Goal: Task Accomplishment & Management: Manage account settings

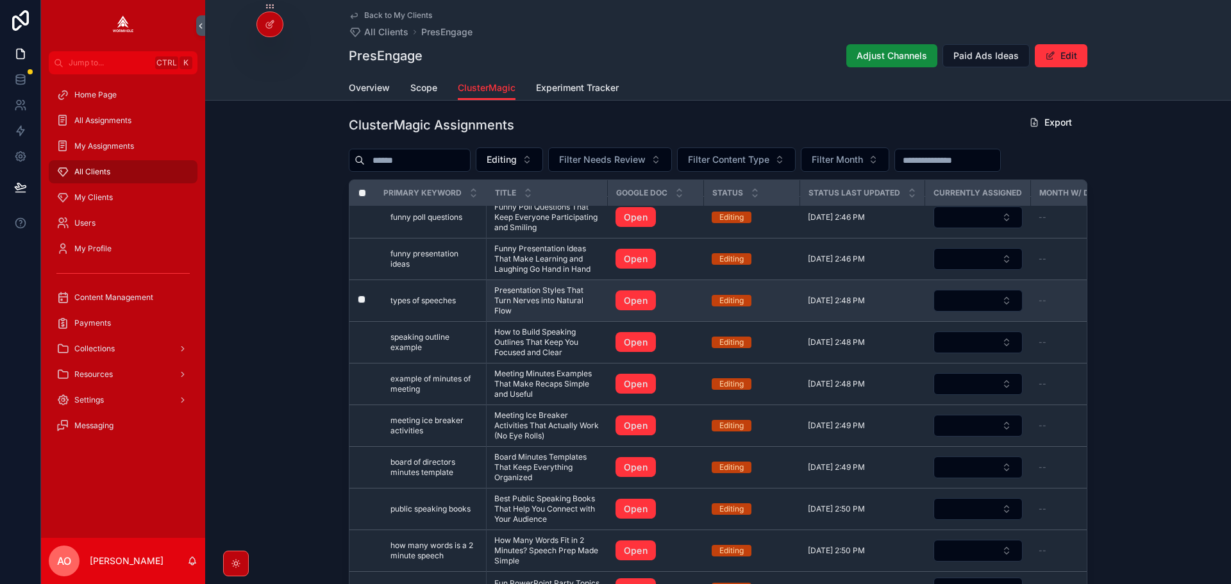
scroll to position [321, 0]
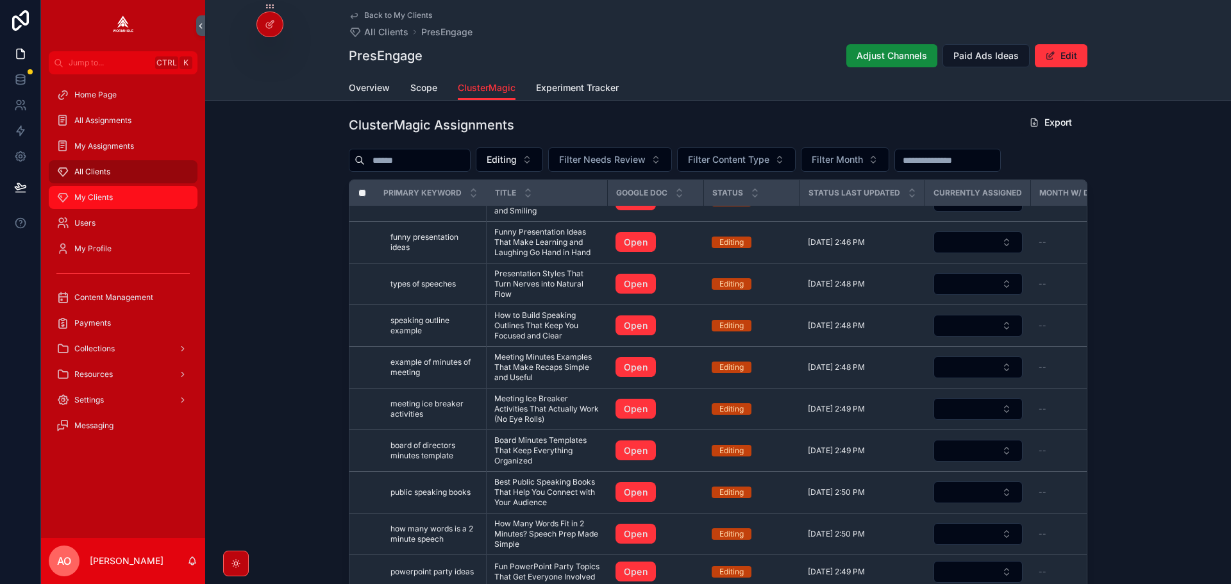
drag, startPoint x: 108, startPoint y: 197, endPoint x: 115, endPoint y: 210, distance: 15.5
click at [108, 197] on span "My Clients" at bounding box center [93, 197] width 38 height 10
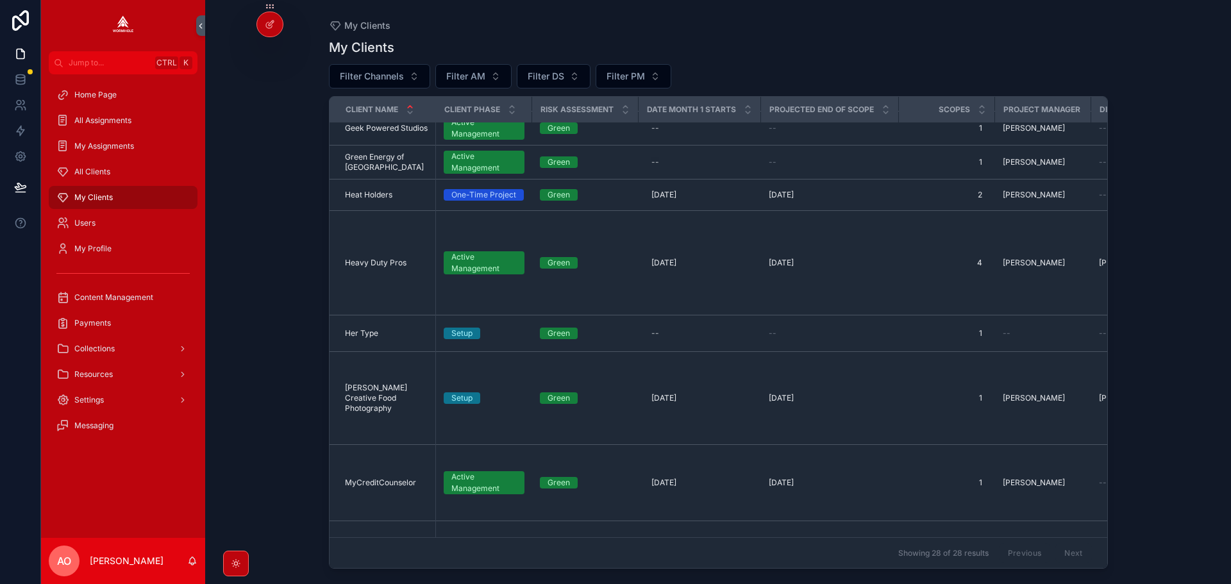
scroll to position [453, 0]
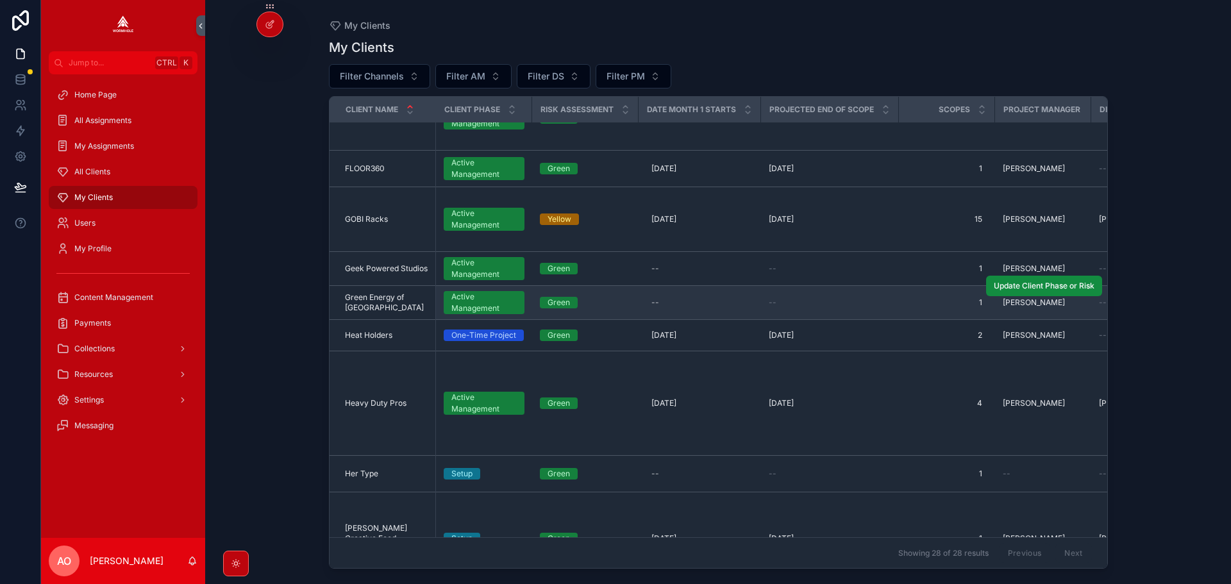
click at [380, 292] on span "Green Energy of [GEOGRAPHIC_DATA]" at bounding box center [386, 302] width 83 height 21
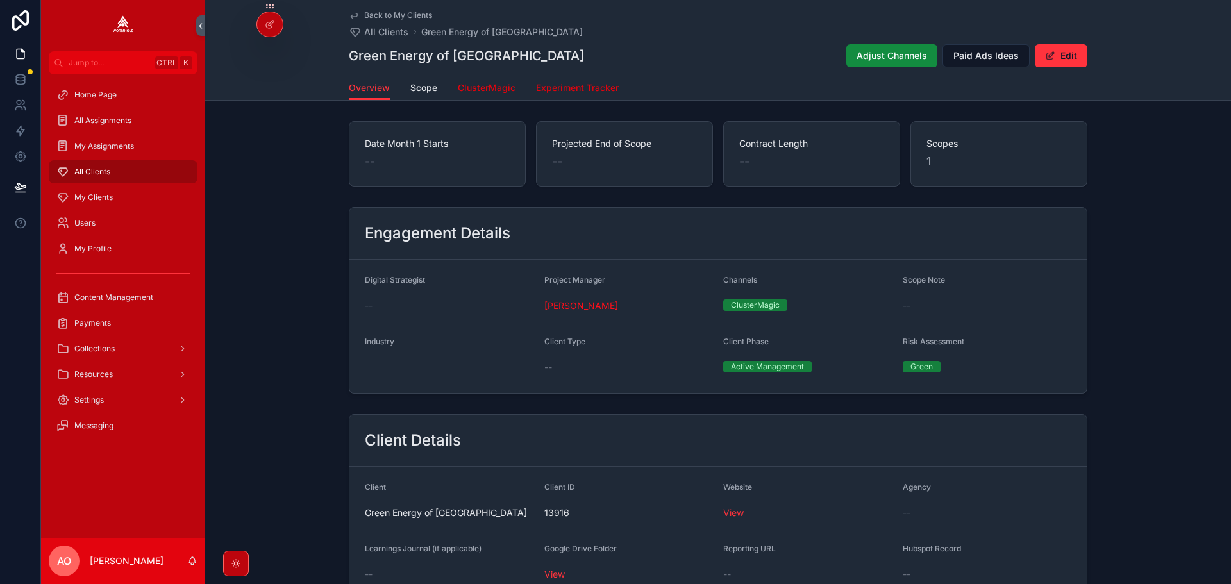
click at [496, 86] on span "ClusterMagic" at bounding box center [487, 87] width 58 height 13
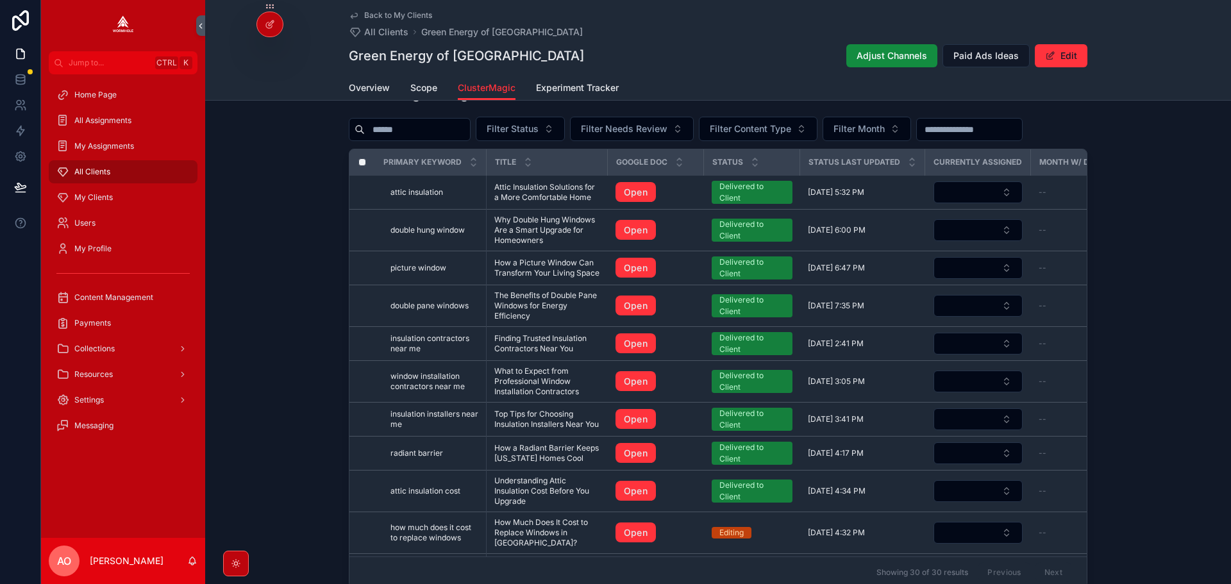
scroll to position [499, 0]
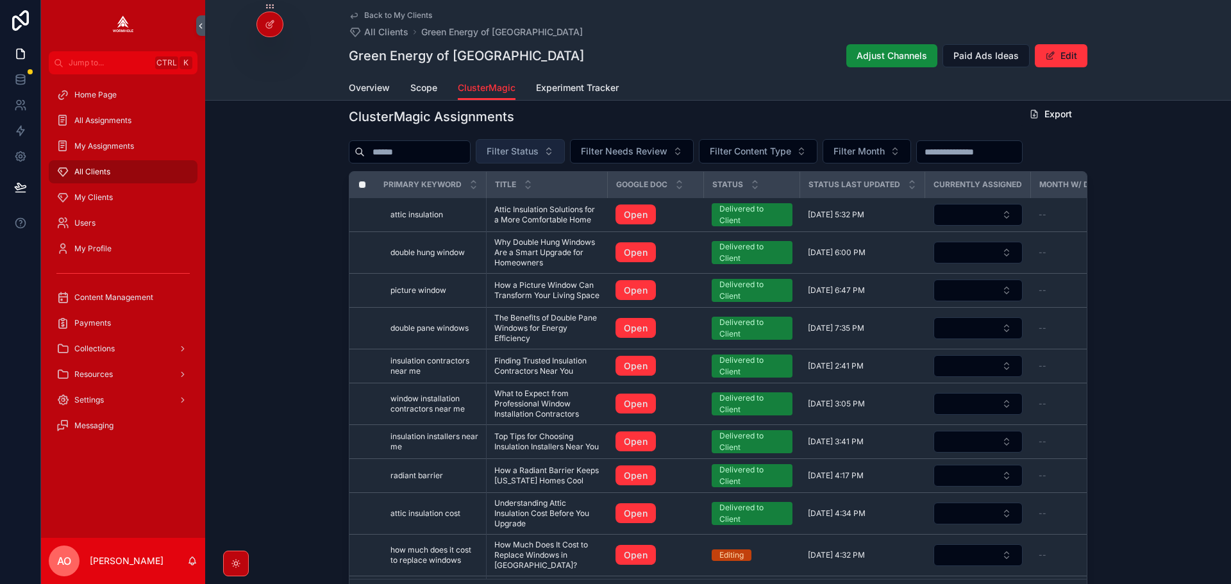
click at [534, 148] on button "Filter Status" at bounding box center [520, 151] width 89 height 24
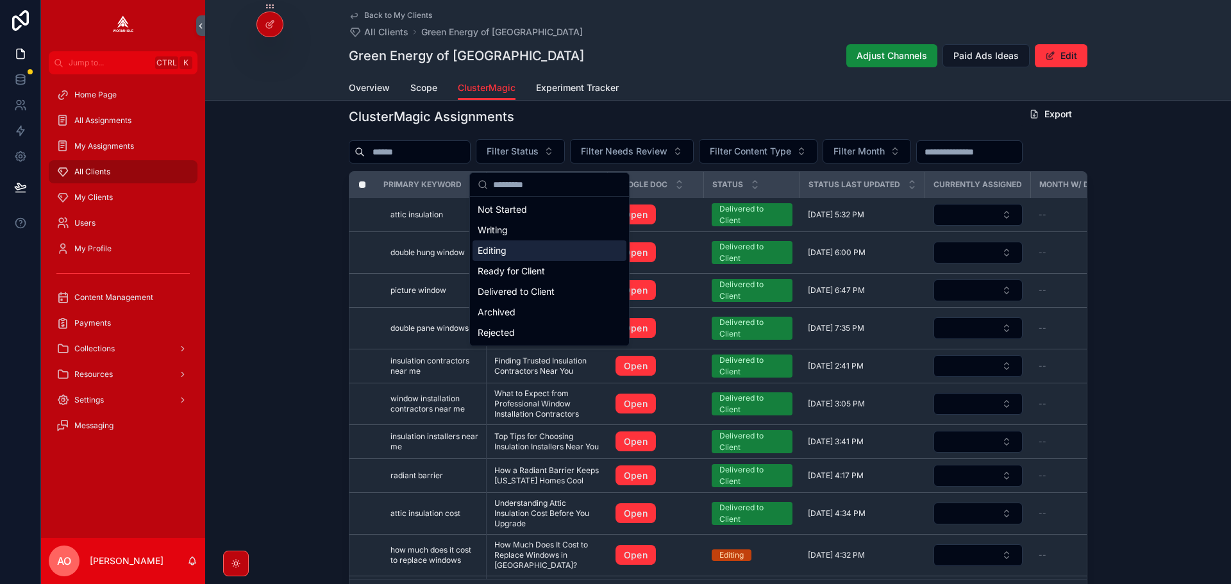
click at [542, 246] on div "Editing" at bounding box center [549, 250] width 154 height 21
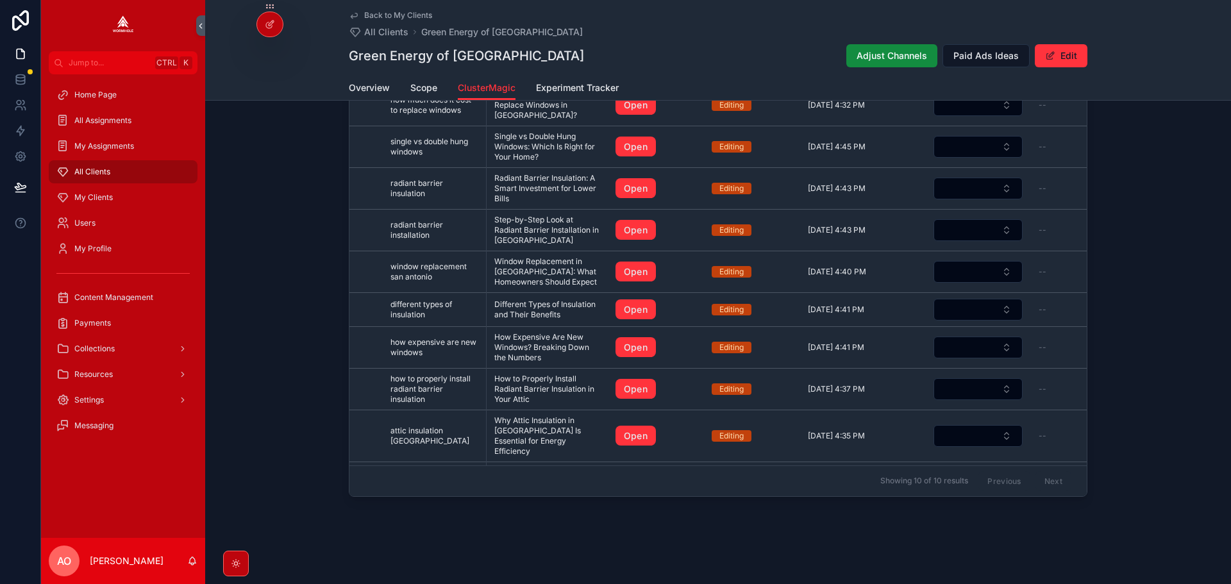
scroll to position [363, 0]
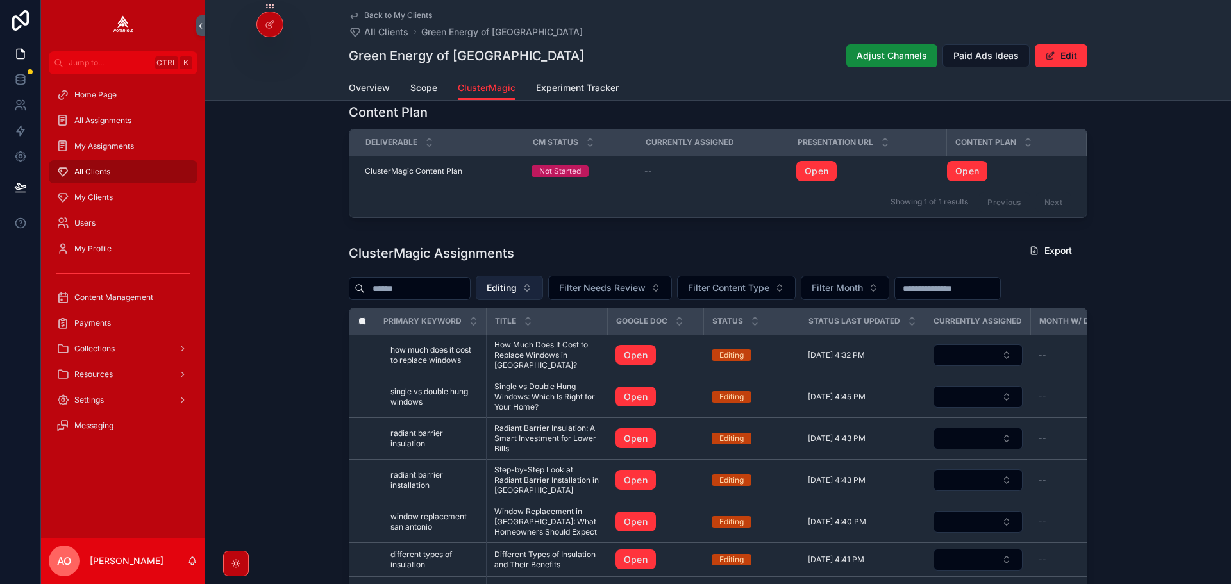
click at [517, 288] on span "Editing" at bounding box center [502, 287] width 30 height 13
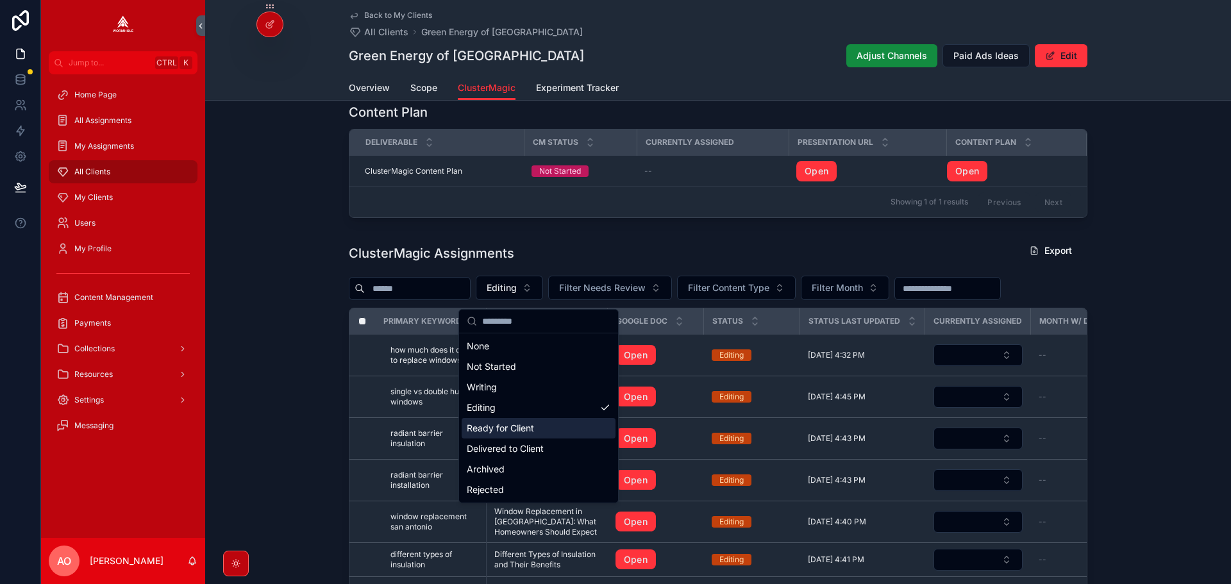
click at [531, 433] on div "Ready for Client" at bounding box center [539, 428] width 154 height 21
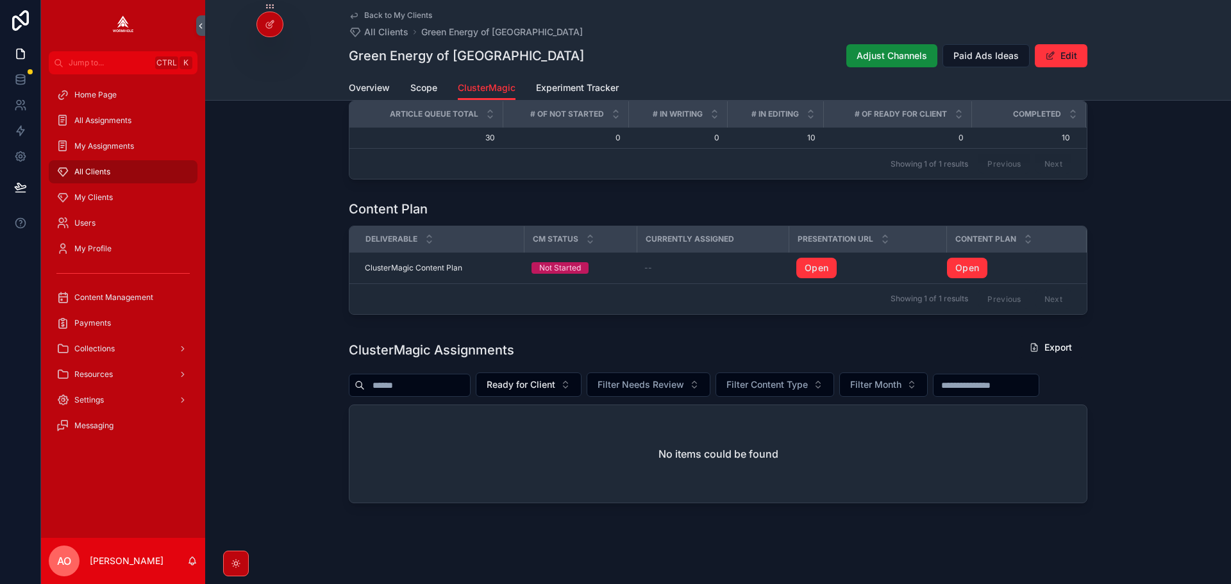
scroll to position [307, 0]
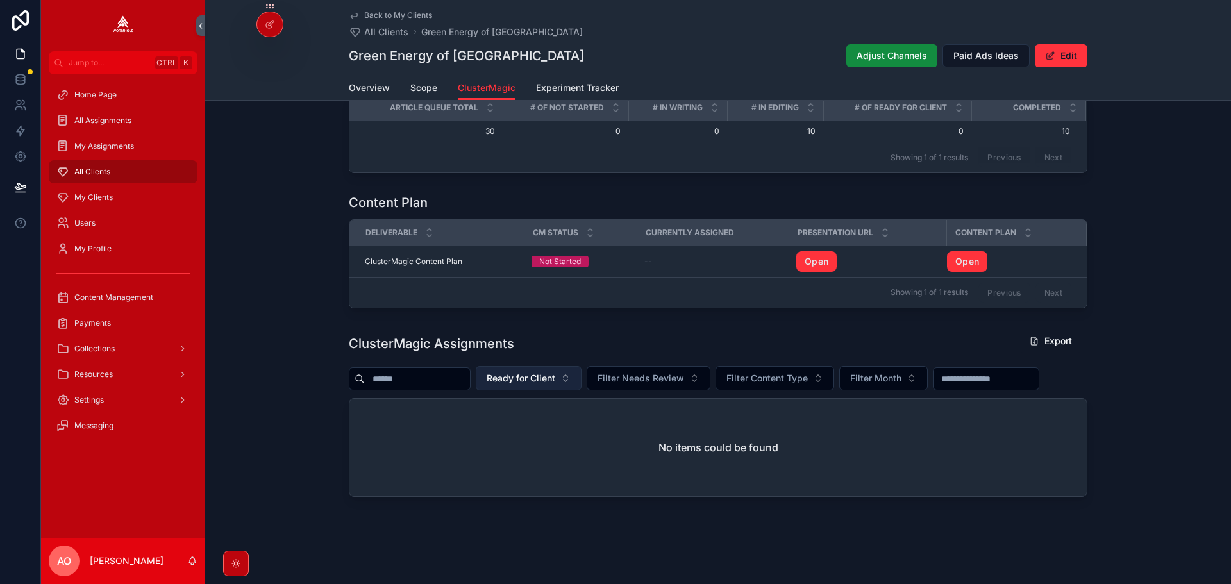
click at [544, 372] on span "Ready for Client" at bounding box center [521, 378] width 69 height 13
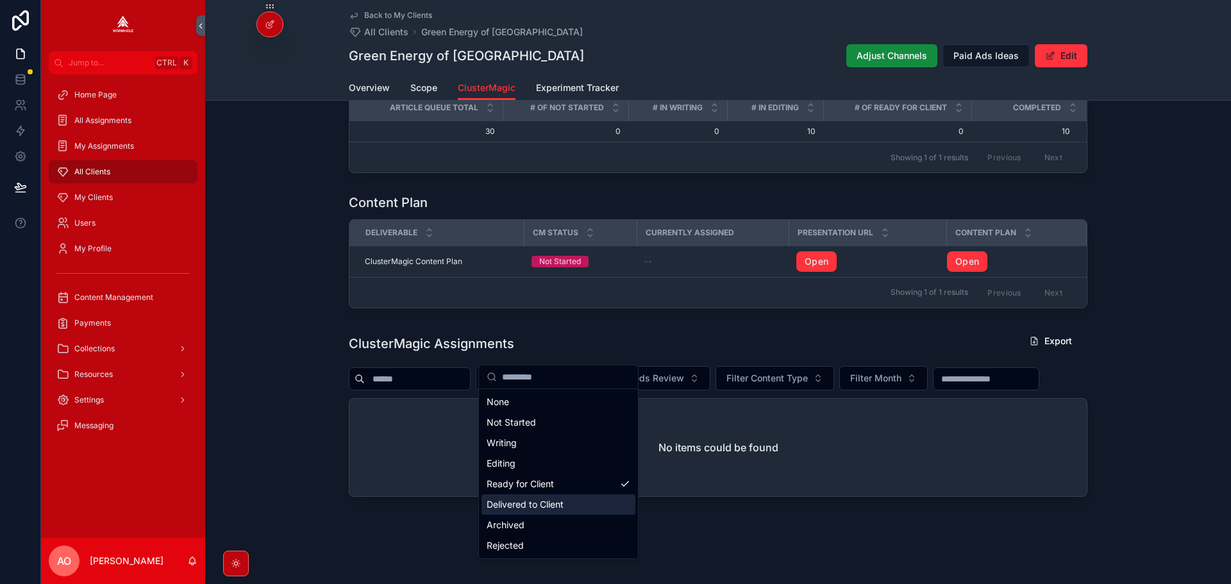
click at [530, 501] on div "Delivered to Client" at bounding box center [558, 504] width 154 height 21
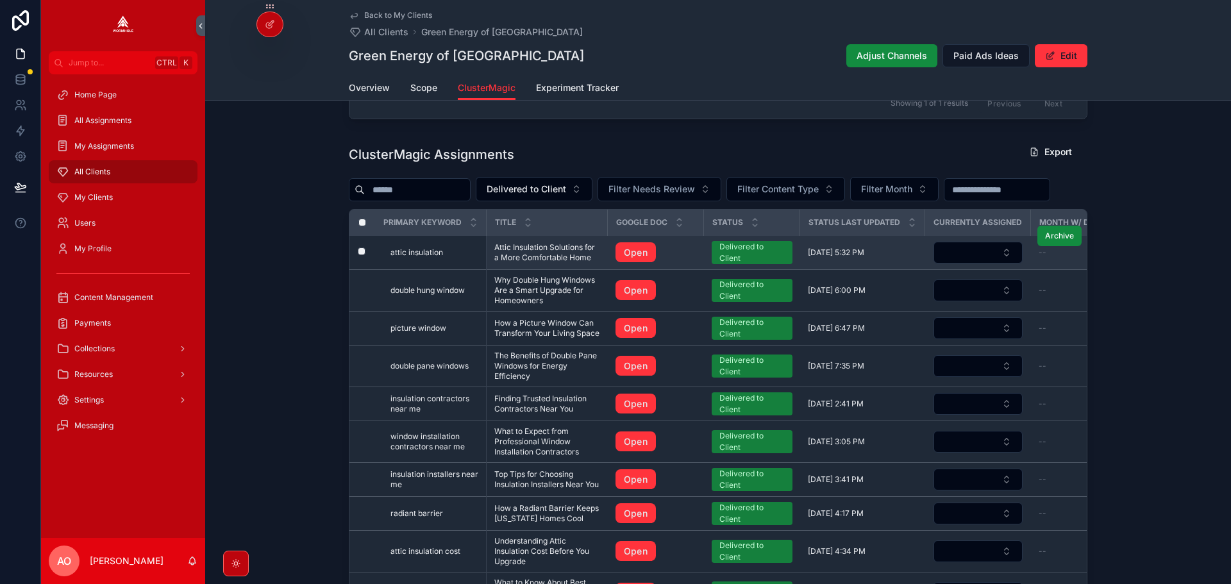
scroll to position [455, 0]
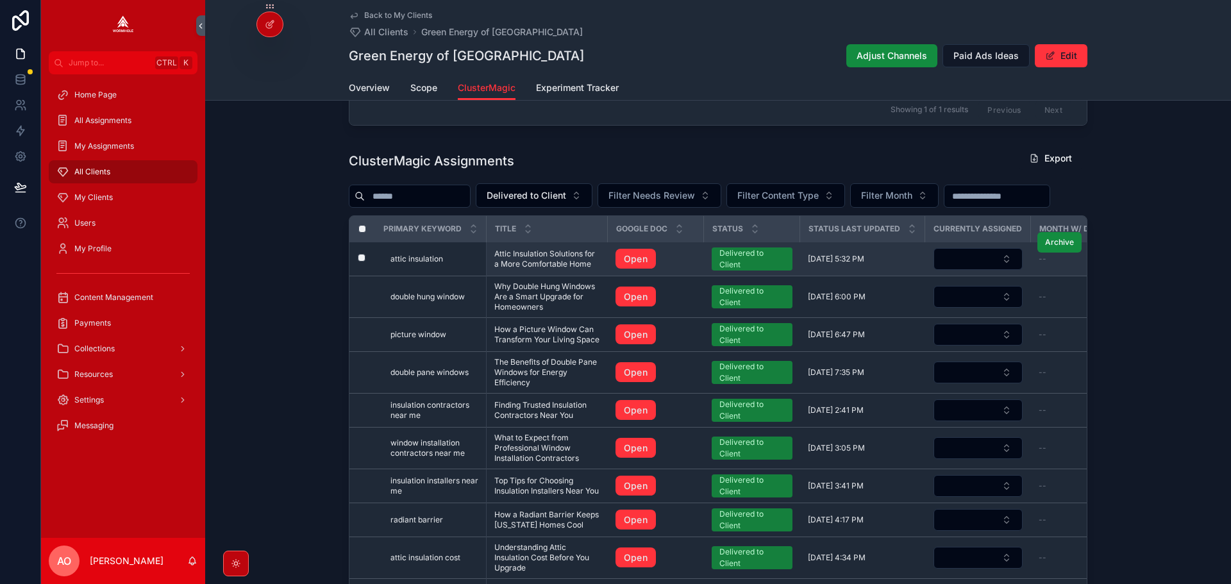
click at [535, 269] on span "Attic Insulation Solutions for a More Comfortable Home" at bounding box center [547, 259] width 106 height 21
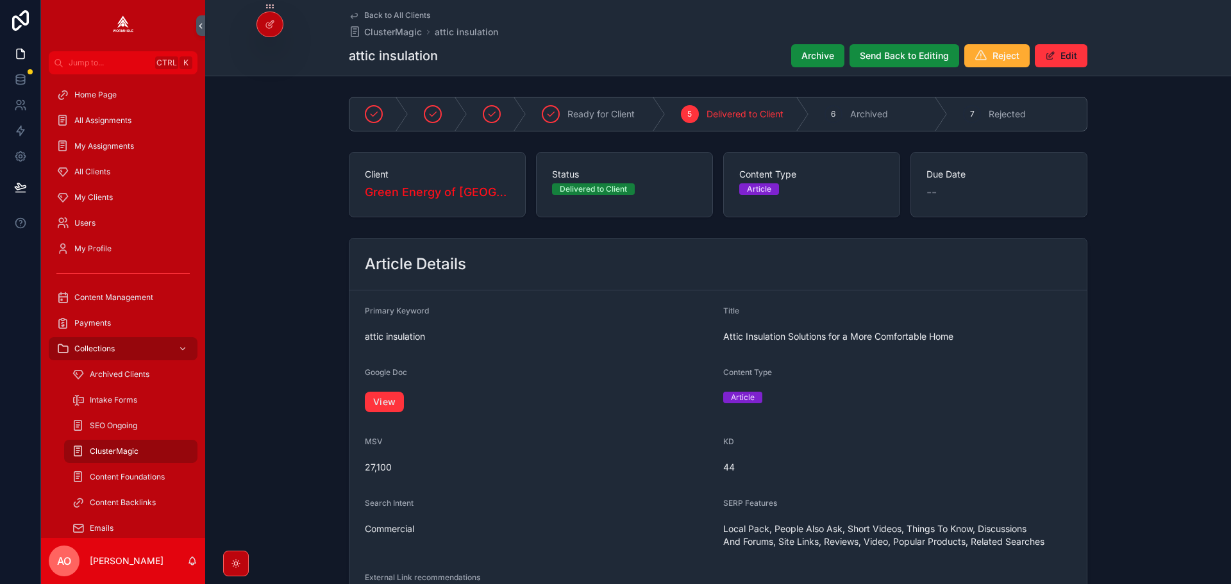
drag, startPoint x: 535, startPoint y: 295, endPoint x: 636, endPoint y: 388, distance: 137.9
click at [636, 388] on div "View" at bounding box center [539, 402] width 348 height 28
click at [354, 412] on form "Primary Keyword attic insulation Title Attic Insulation Solutions for a More Co…" at bounding box center [717, 459] width 737 height 338
click at [390, 408] on link "View" at bounding box center [384, 402] width 39 height 21
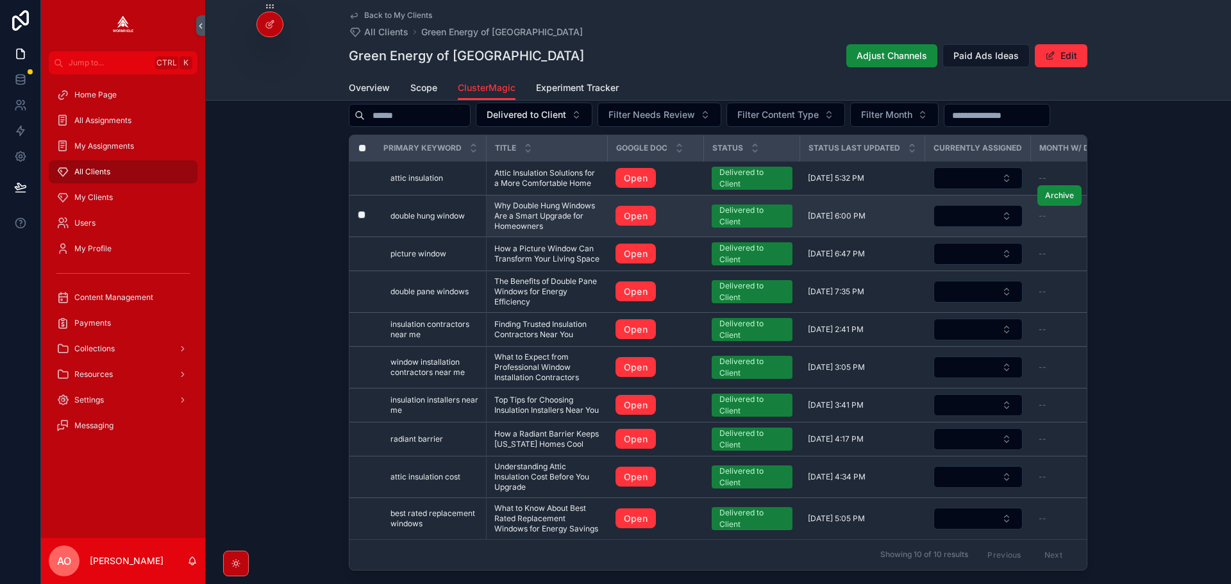
scroll to position [513, 0]
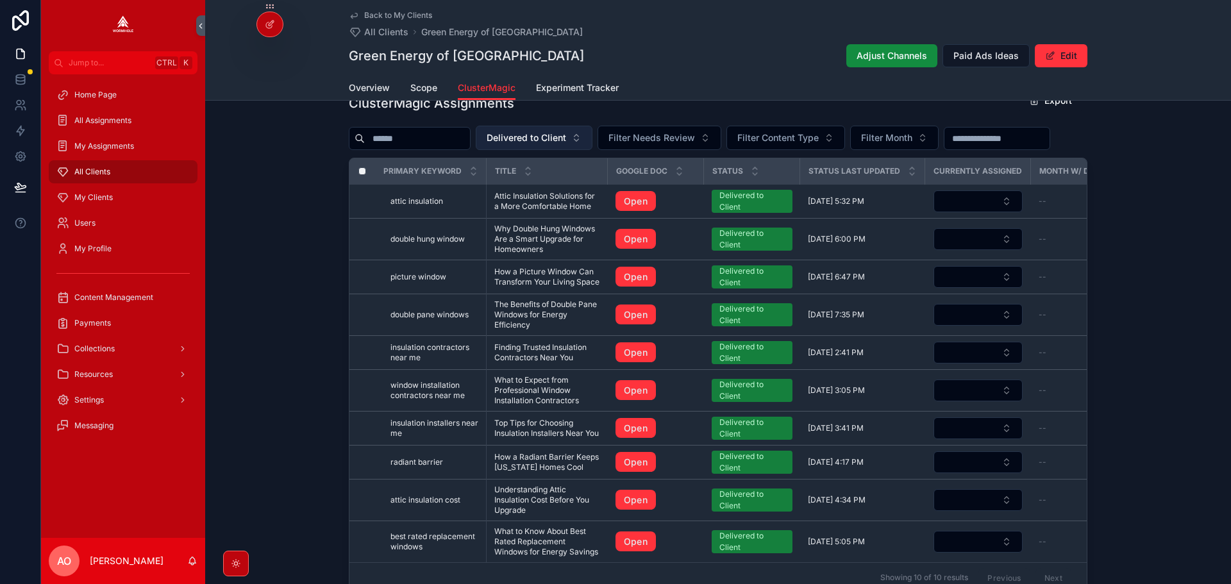
click at [566, 141] on span "Delivered to Client" at bounding box center [526, 137] width 79 height 13
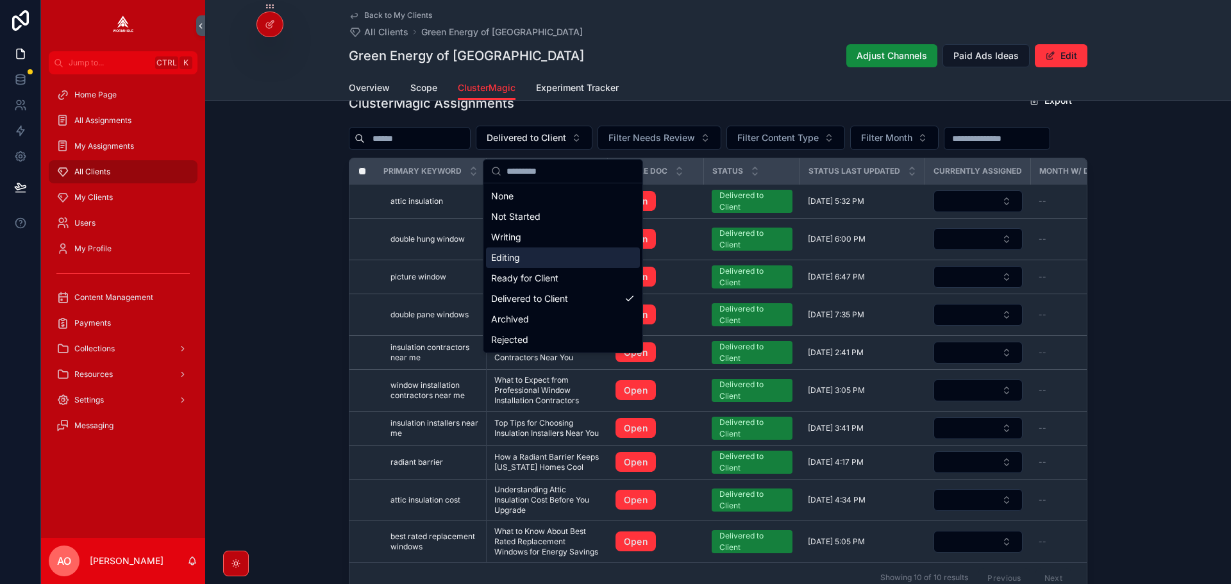
click at [535, 263] on div "Editing" at bounding box center [563, 257] width 154 height 21
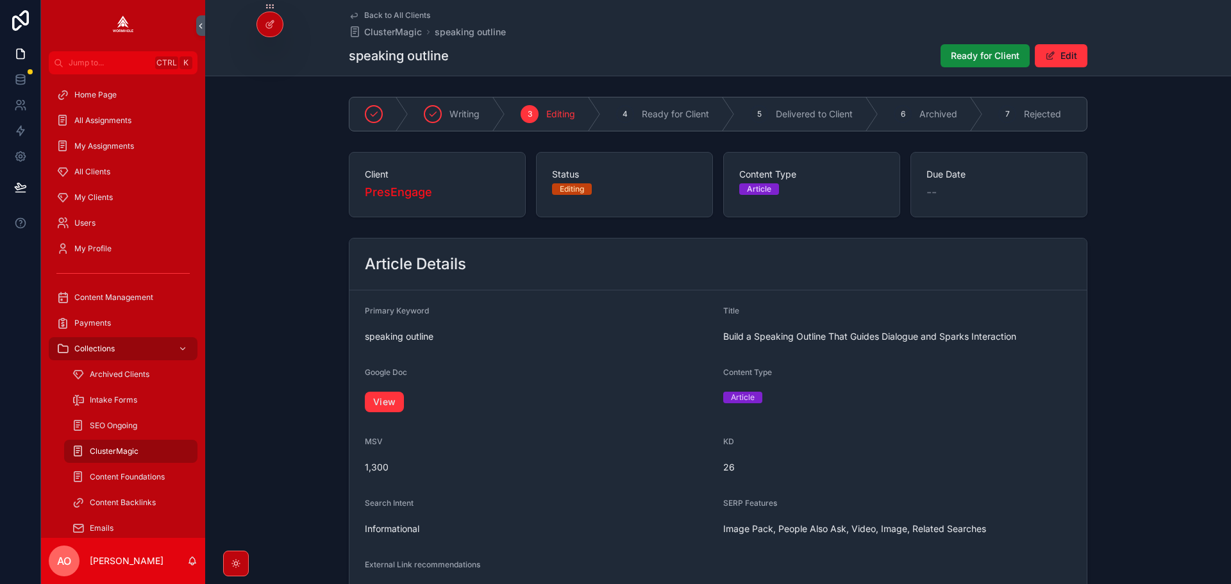
click at [966, 55] on span "Ready for Client" at bounding box center [985, 55] width 69 height 13
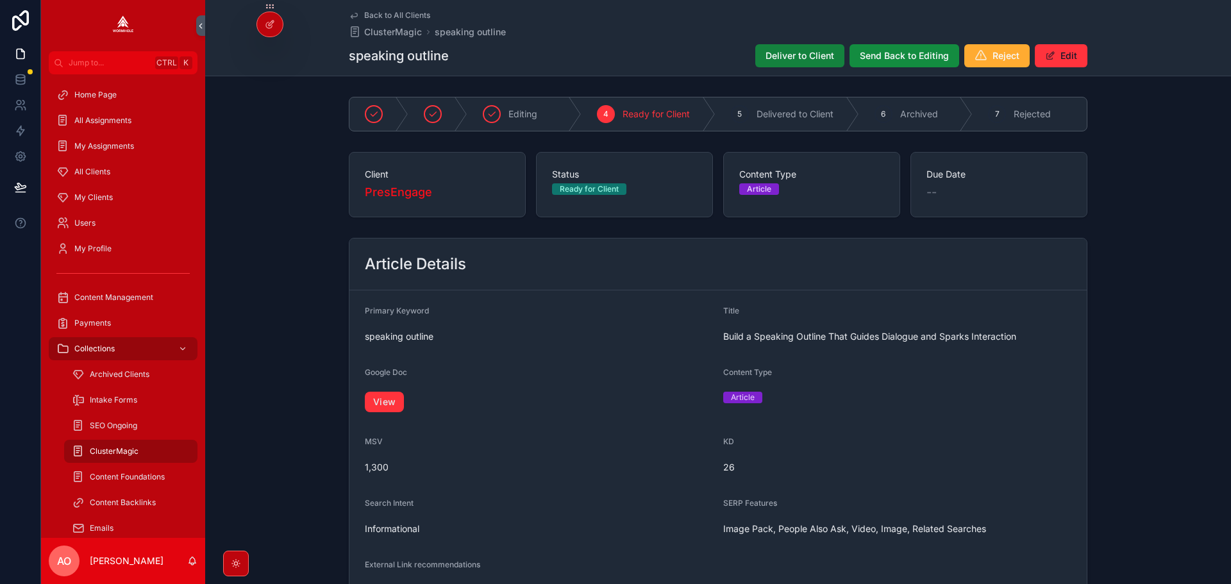
click at [801, 55] on span "Deliver to Client" at bounding box center [799, 55] width 69 height 13
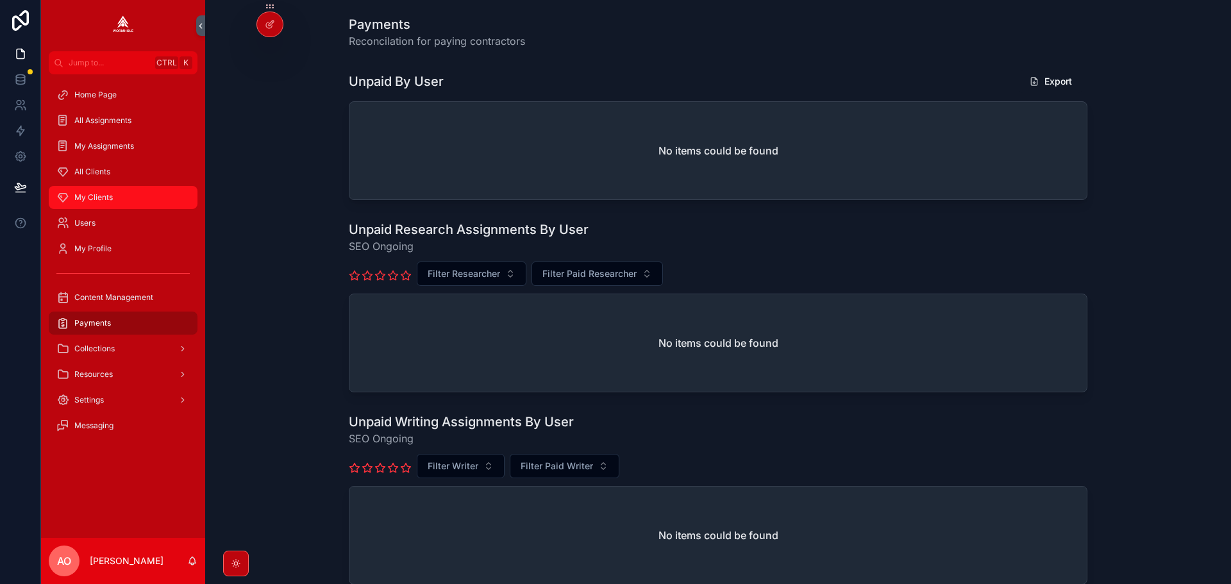
click at [87, 196] on span "My Clients" at bounding box center [93, 197] width 38 height 10
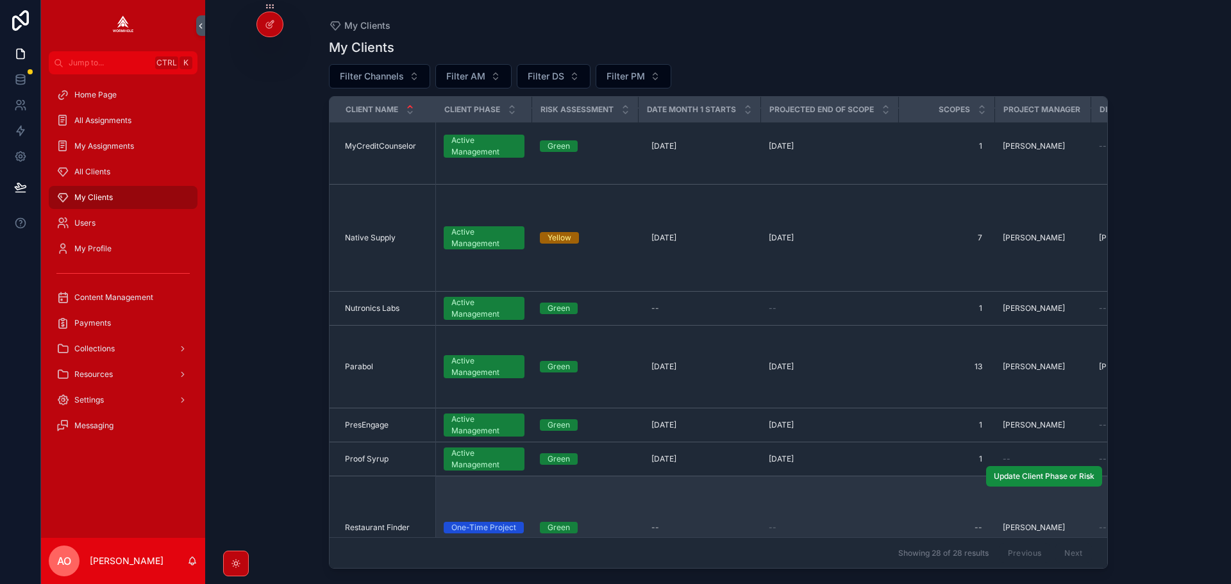
scroll to position [1090, 0]
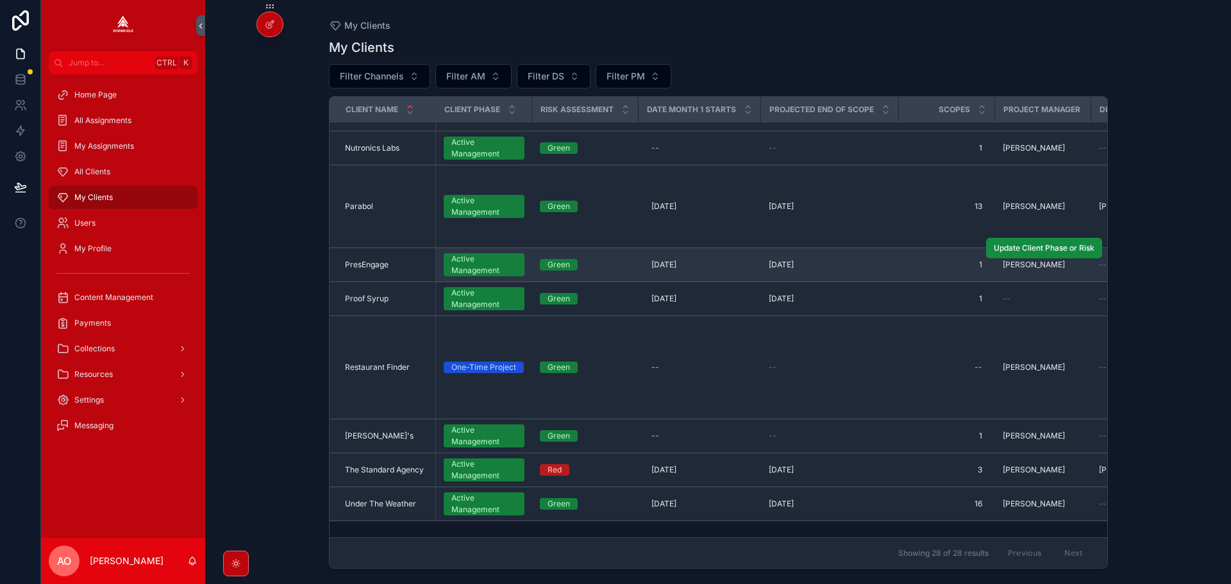
click at [372, 260] on span "PresEngage" at bounding box center [367, 265] width 44 height 10
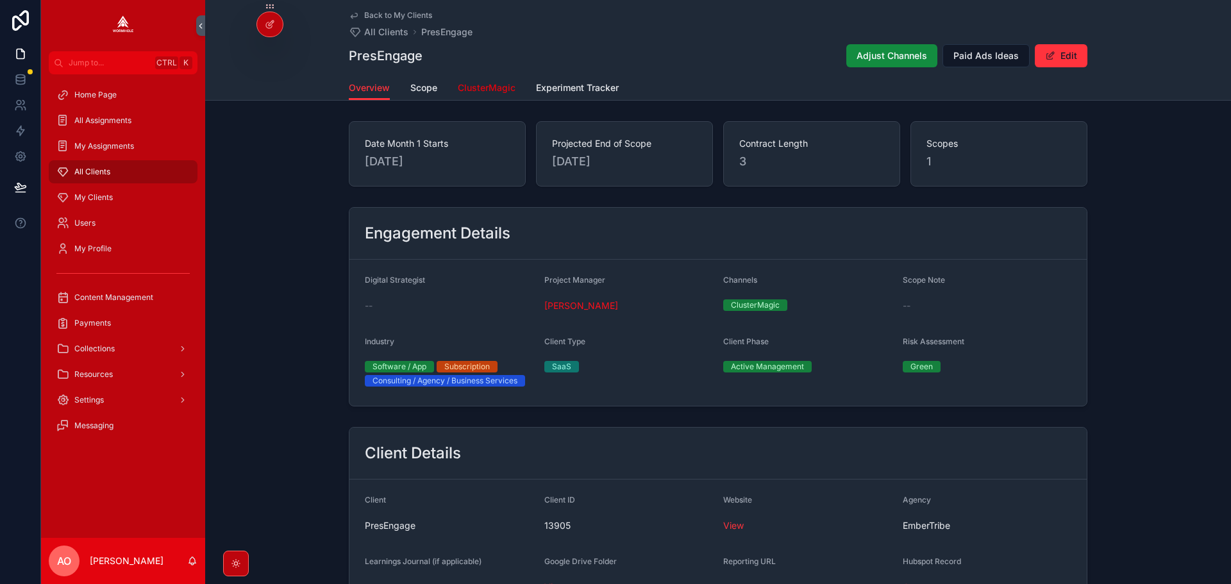
click at [482, 89] on span "ClusterMagic" at bounding box center [487, 87] width 58 height 13
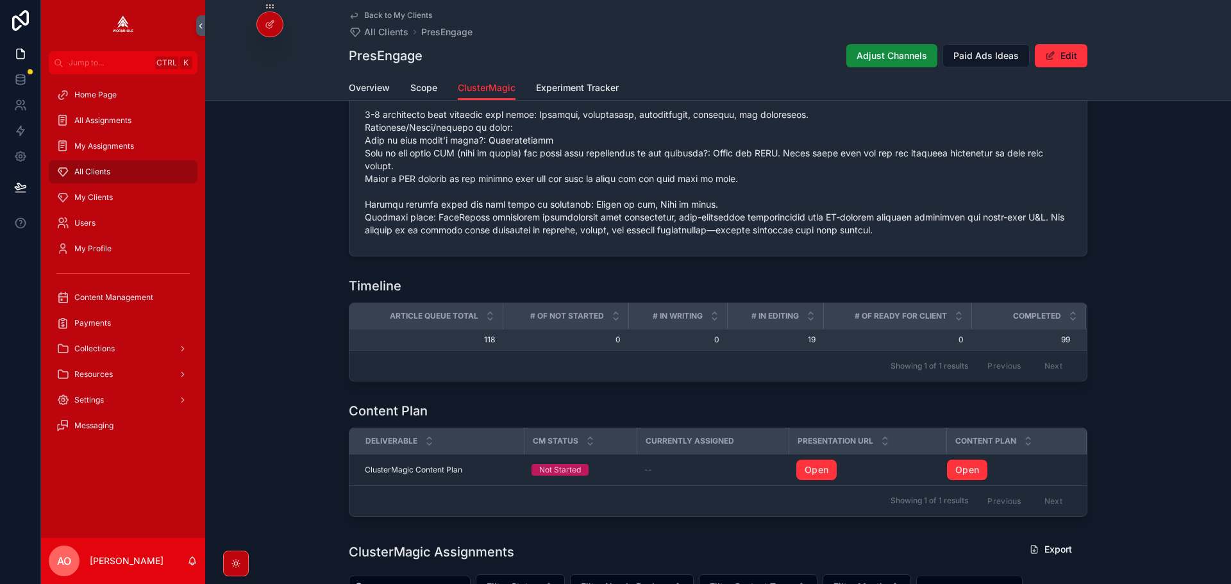
scroll to position [1154, 0]
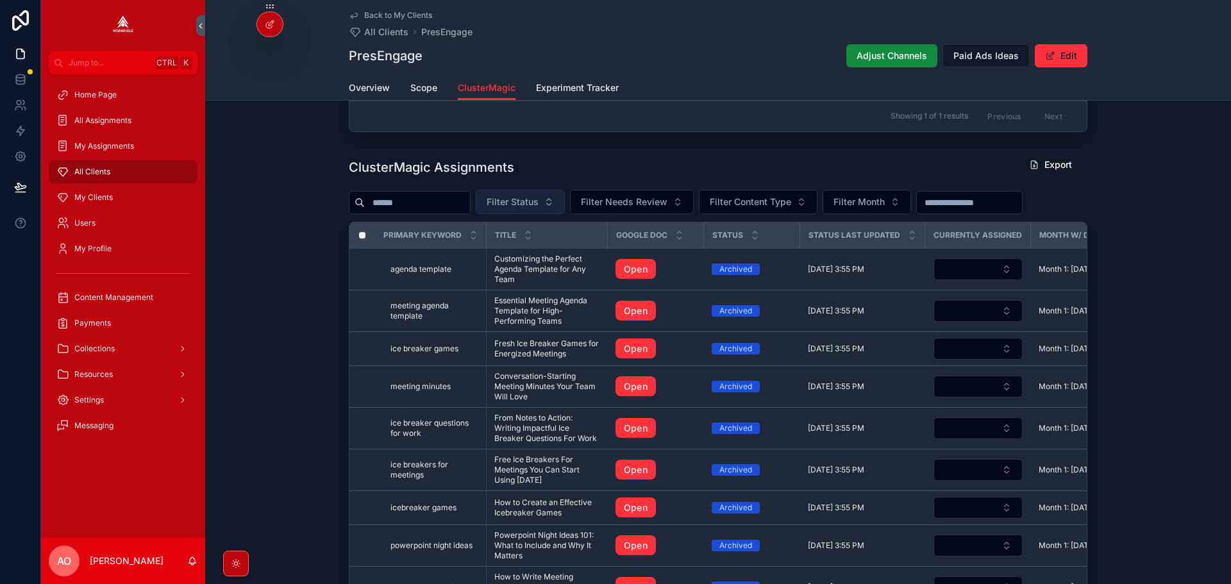
click at [555, 201] on button "Filter Status" at bounding box center [520, 202] width 89 height 24
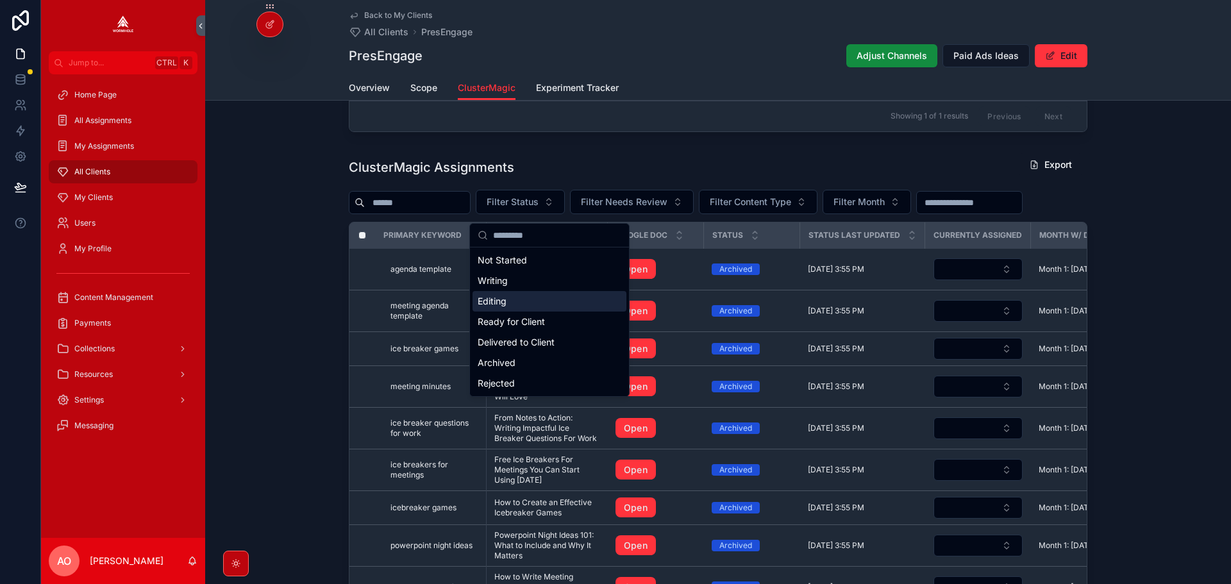
click at [516, 296] on div "Editing" at bounding box center [549, 301] width 154 height 21
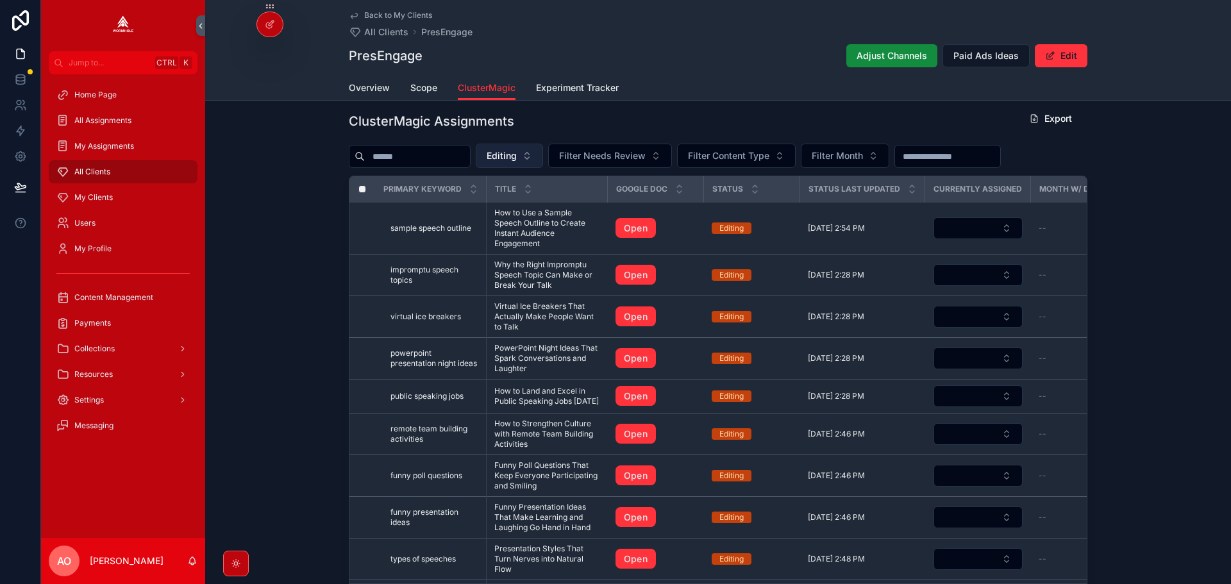
scroll to position [1132, 0]
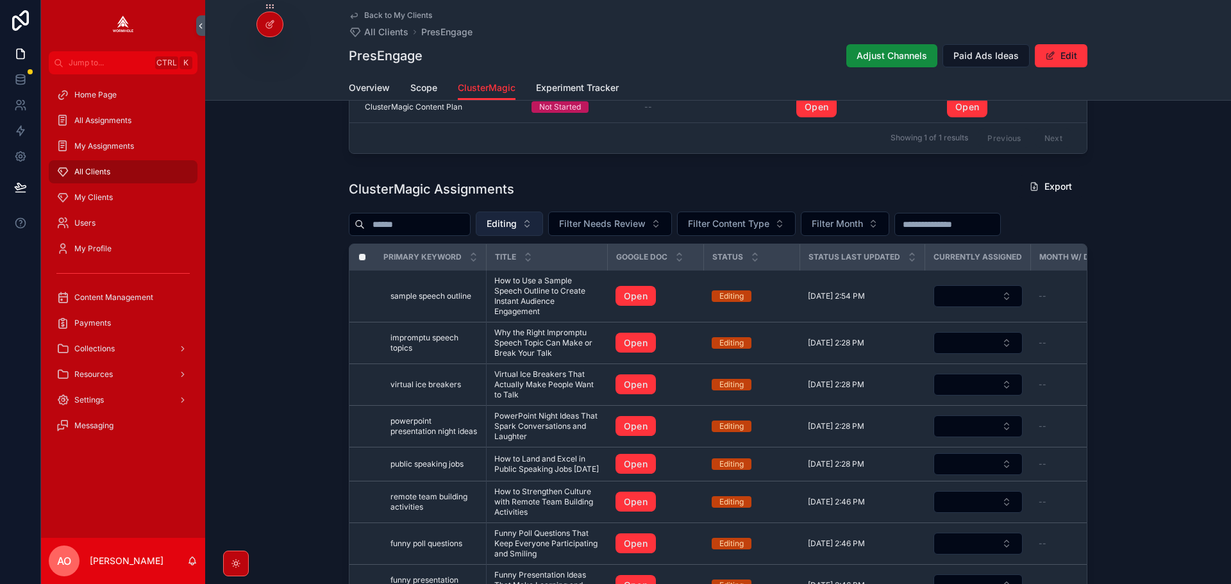
click at [517, 230] on span "Editing" at bounding box center [502, 223] width 30 height 13
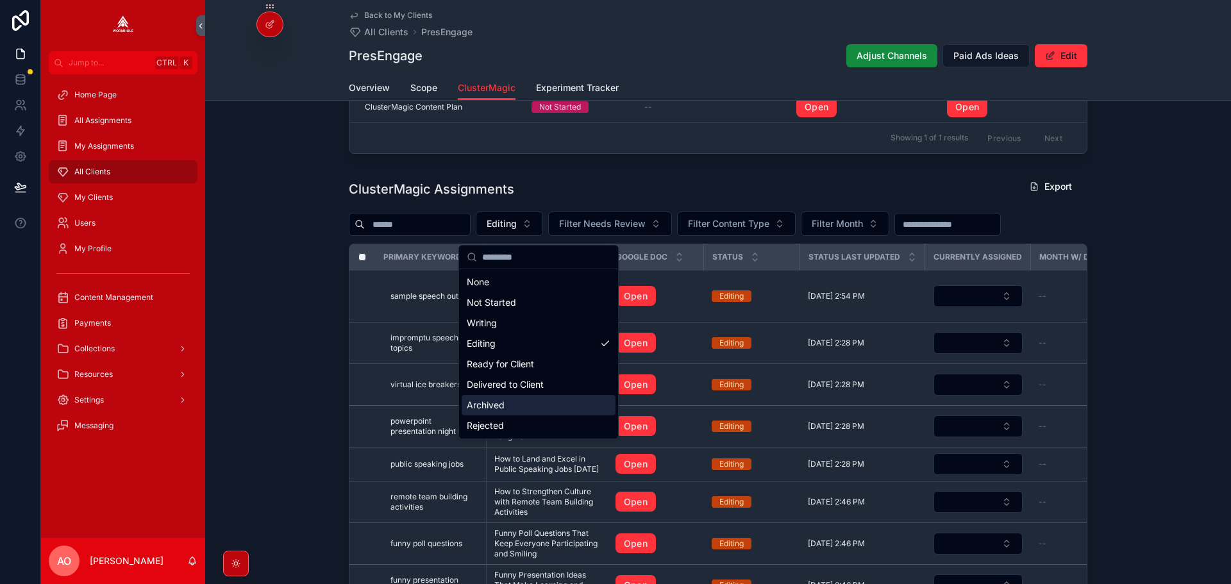
click at [510, 409] on div "Archived" at bounding box center [539, 405] width 154 height 21
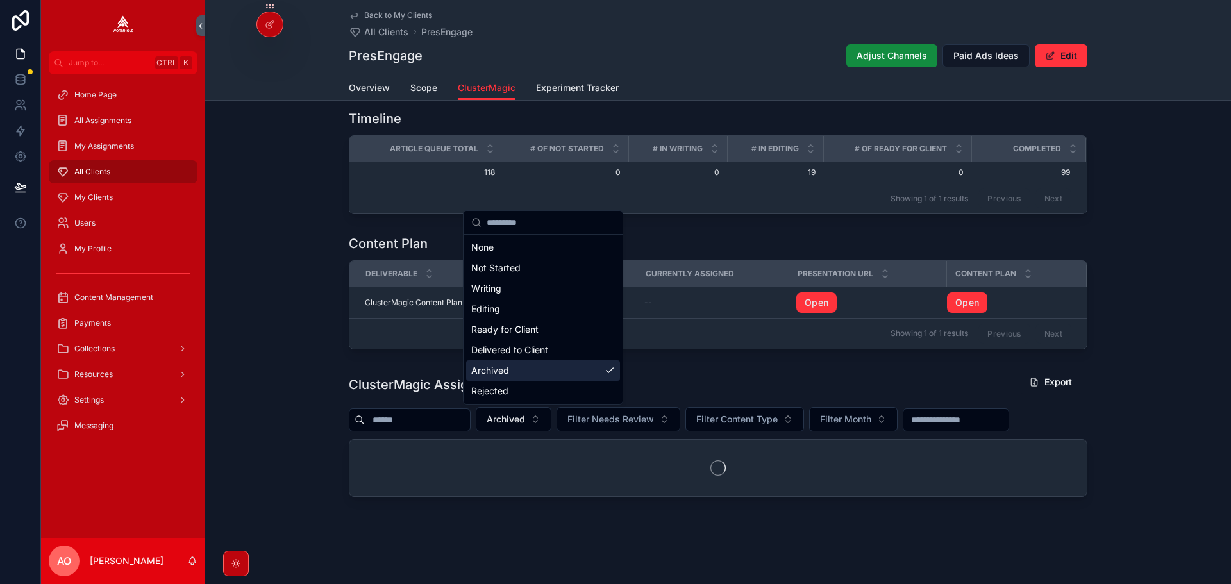
scroll to position [943, 0]
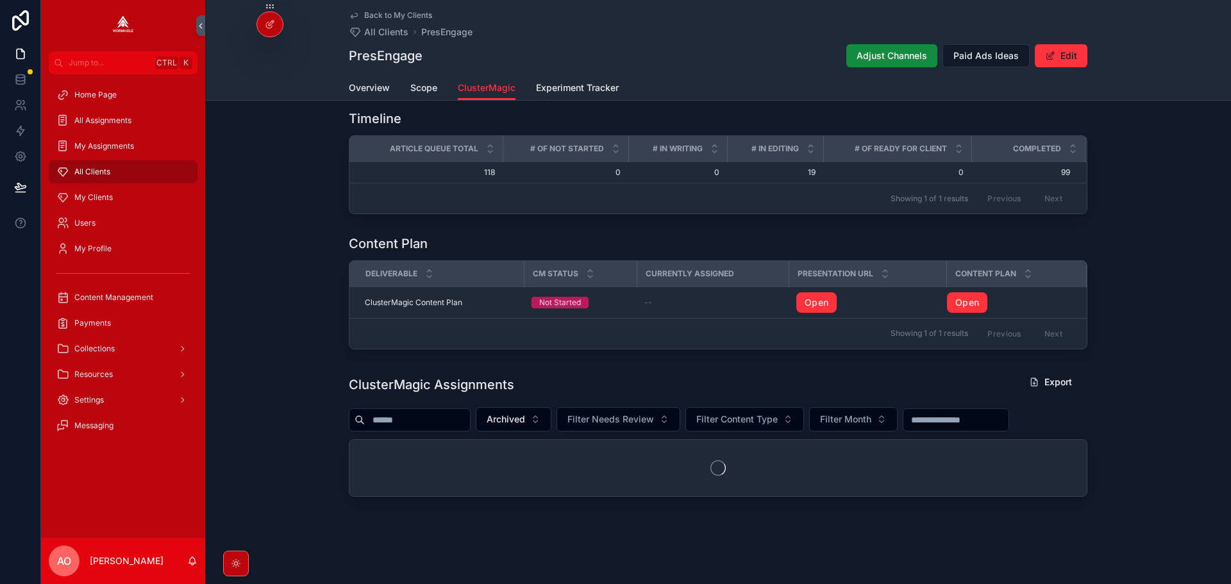
click at [439, 421] on input "scrollable content" at bounding box center [417, 420] width 105 height 18
type input "****"
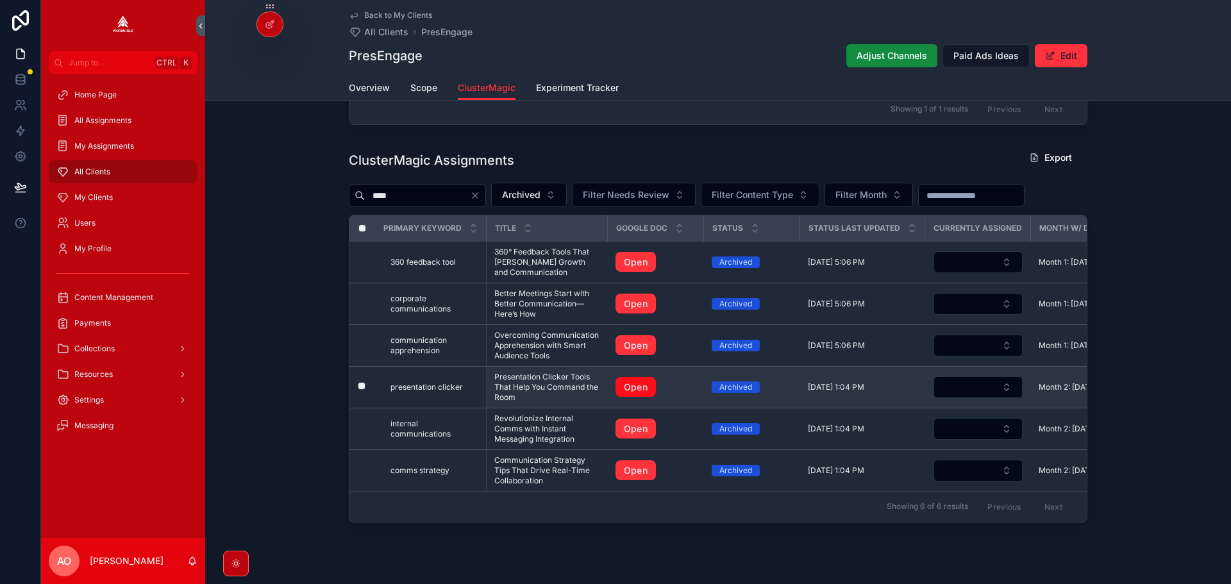
scroll to position [1164, 0]
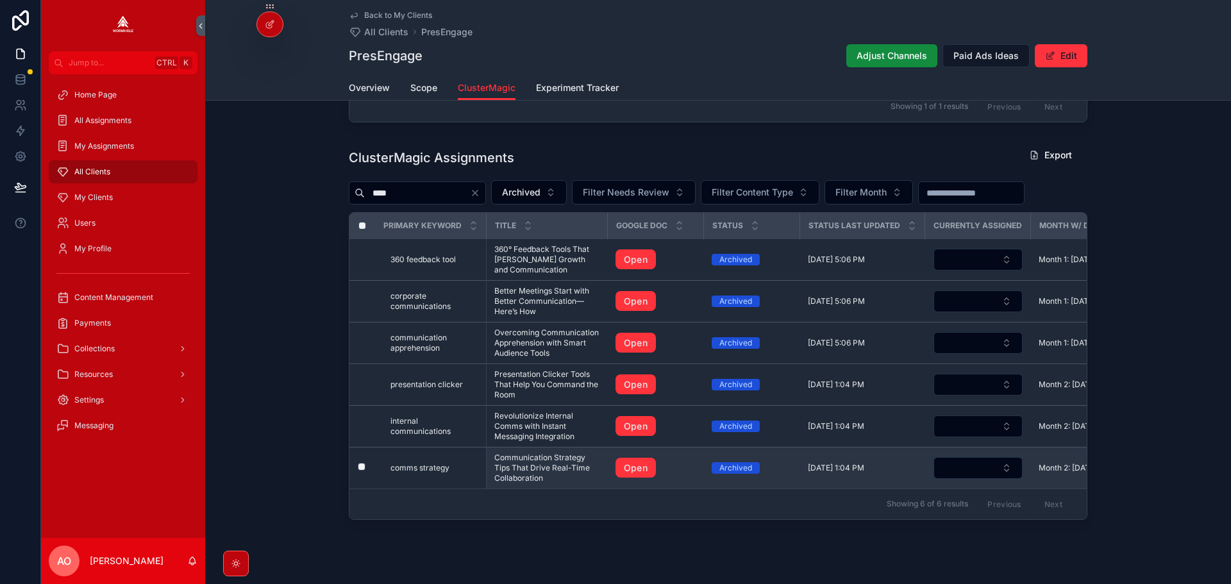
click at [538, 483] on span "Communication Strategy Tips That Drive Real-Time Collaboration" at bounding box center [547, 468] width 106 height 31
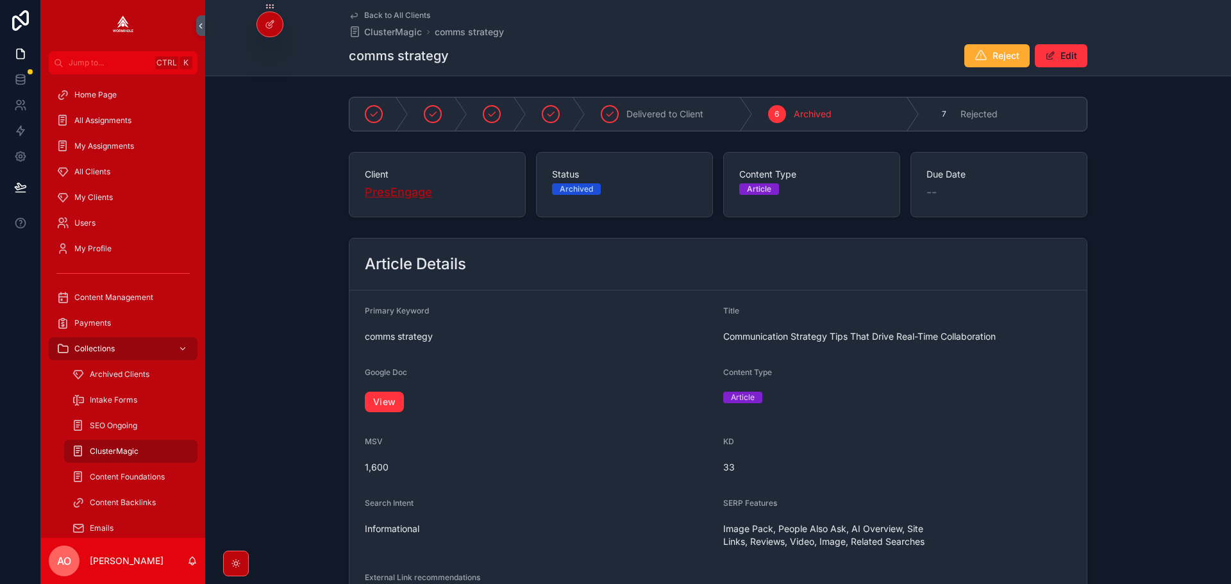
click at [390, 193] on span "PresEngage" at bounding box center [398, 192] width 67 height 18
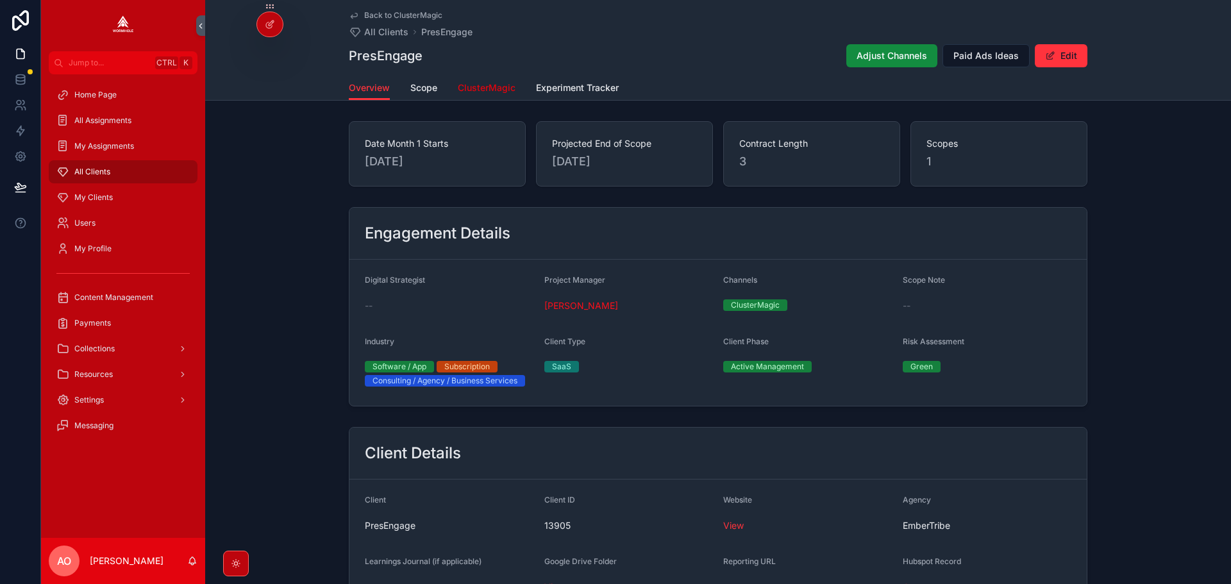
click at [501, 85] on span "ClusterMagic" at bounding box center [487, 87] width 58 height 13
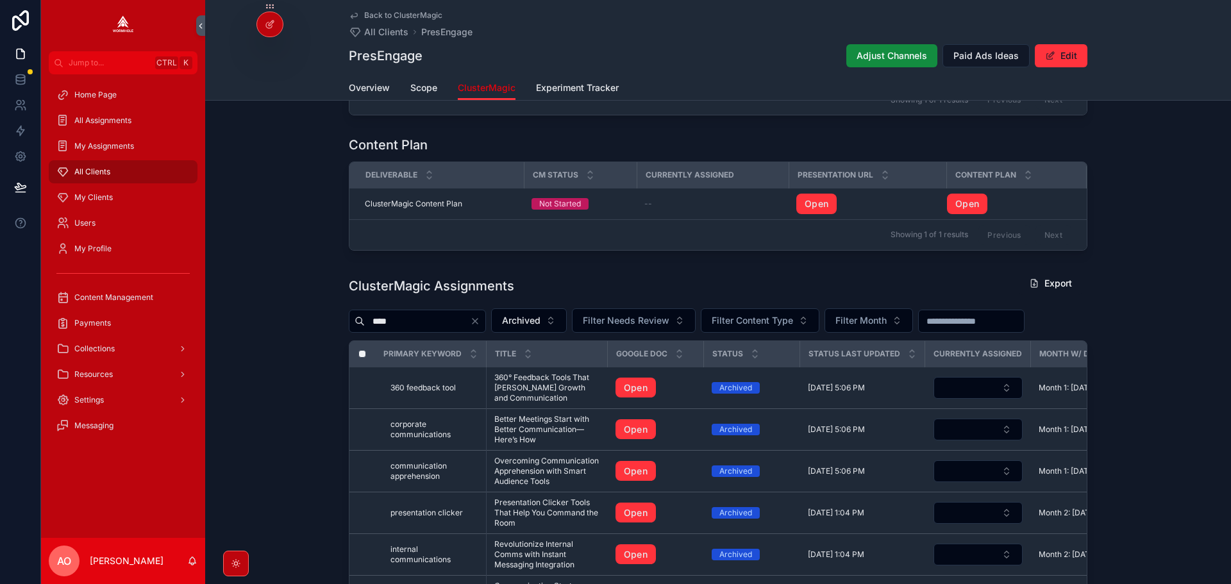
scroll to position [1164, 0]
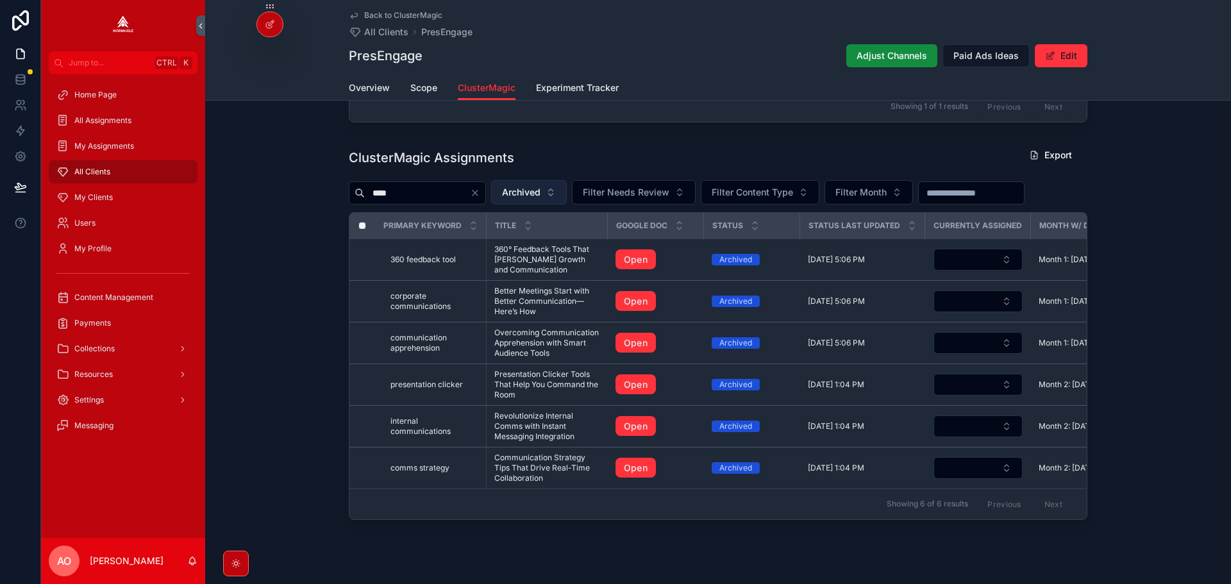
click at [540, 199] on span "Archived" at bounding box center [521, 192] width 38 height 13
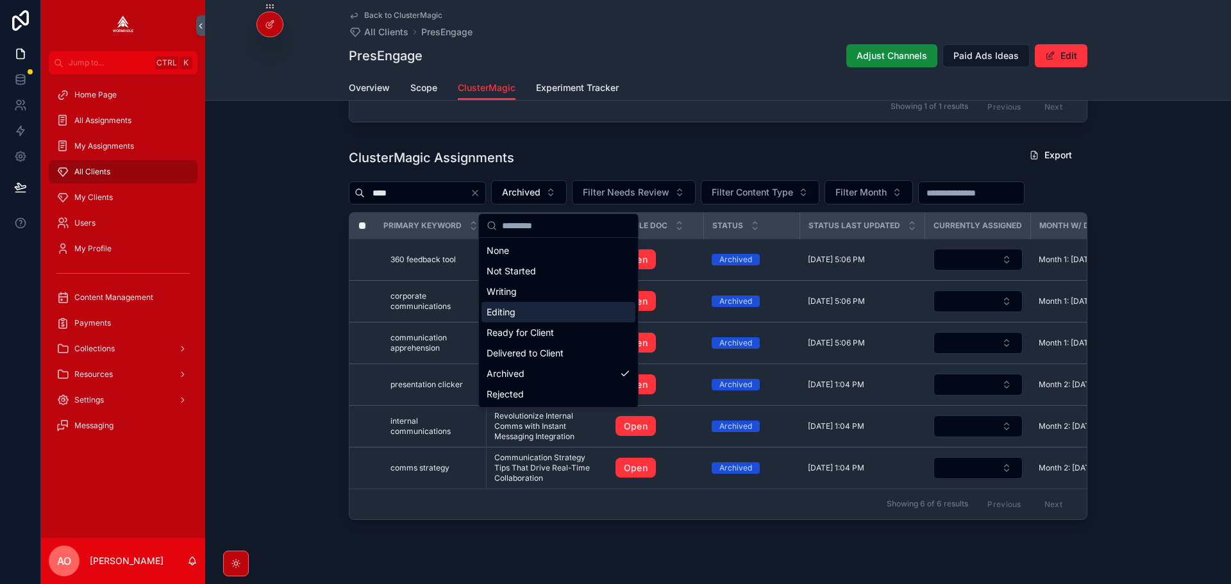
click at [534, 317] on div "Editing" at bounding box center [558, 312] width 154 height 21
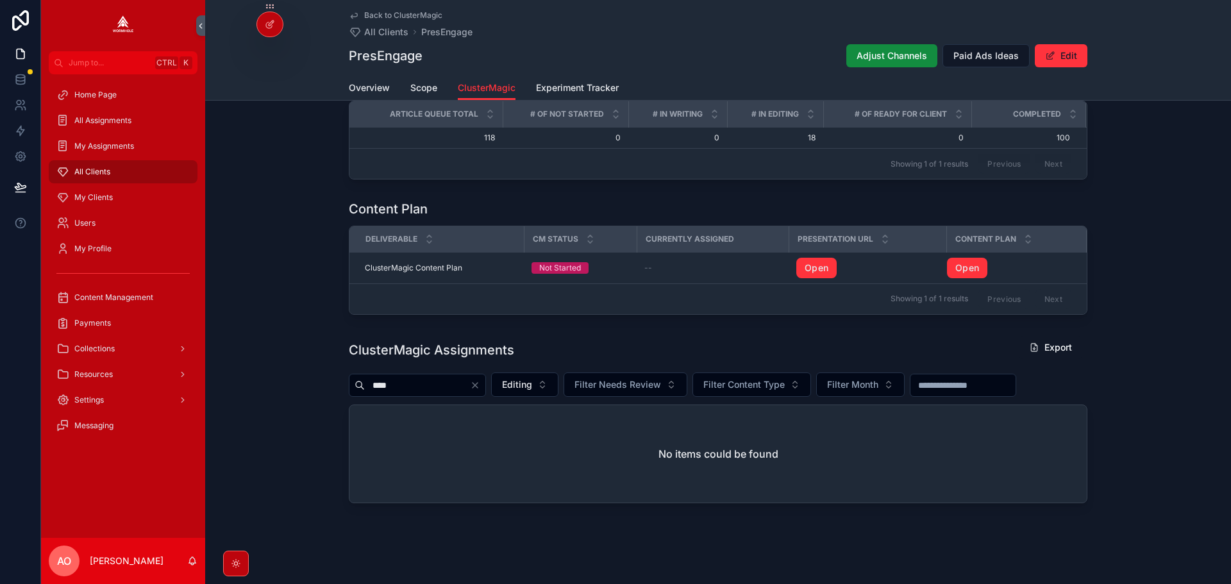
scroll to position [984, 0]
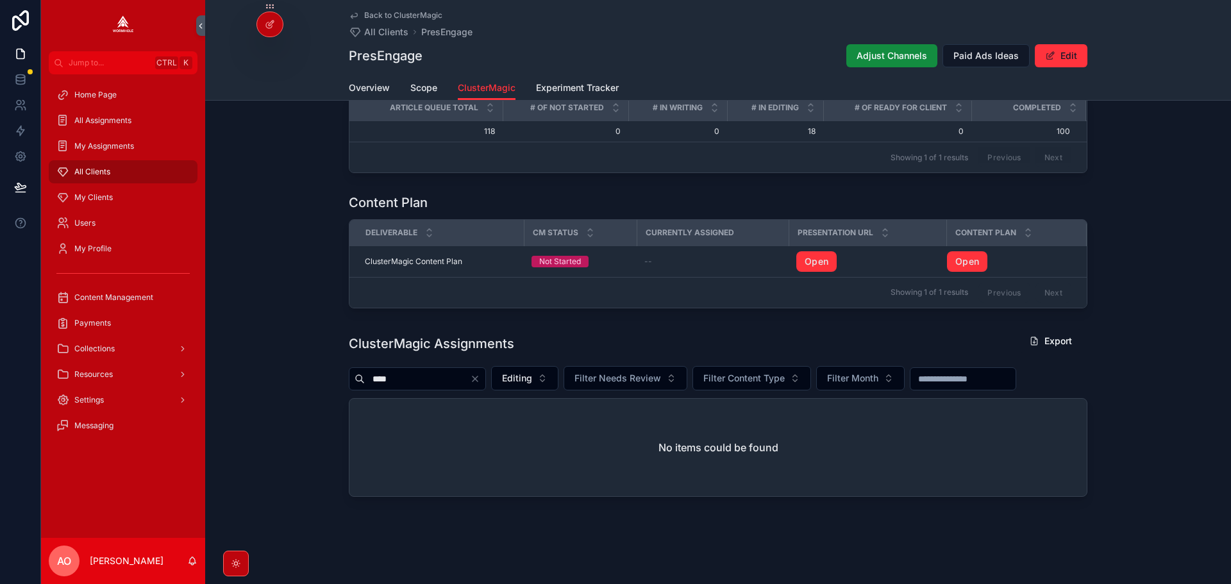
click at [470, 379] on input "****" at bounding box center [417, 379] width 105 height 18
click at [480, 381] on icon "Clear" at bounding box center [475, 379] width 10 height 10
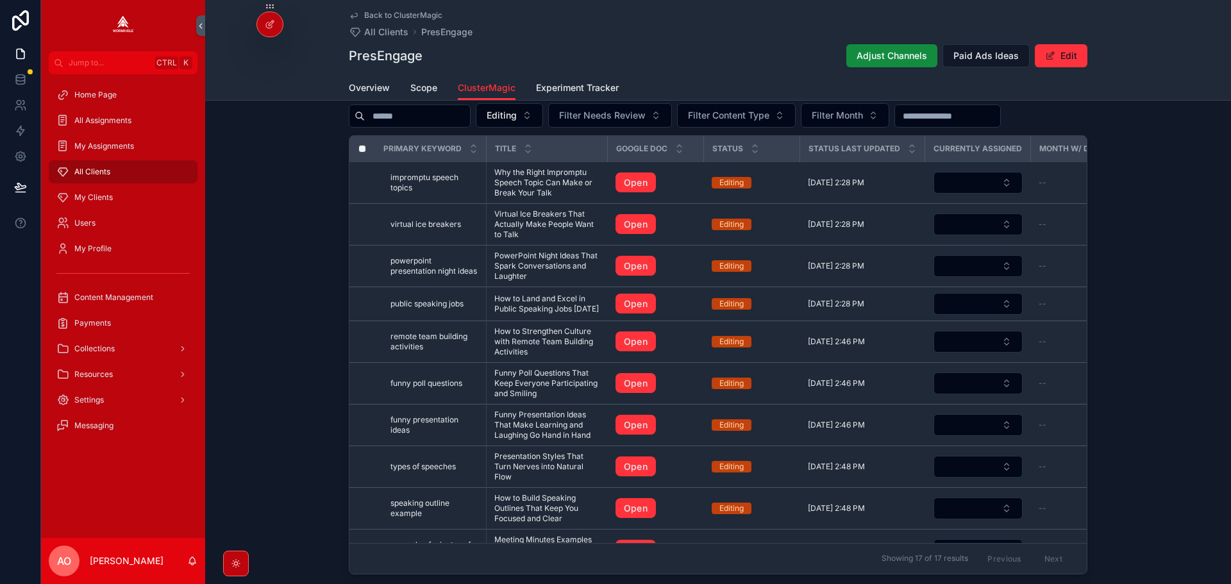
scroll to position [1324, 0]
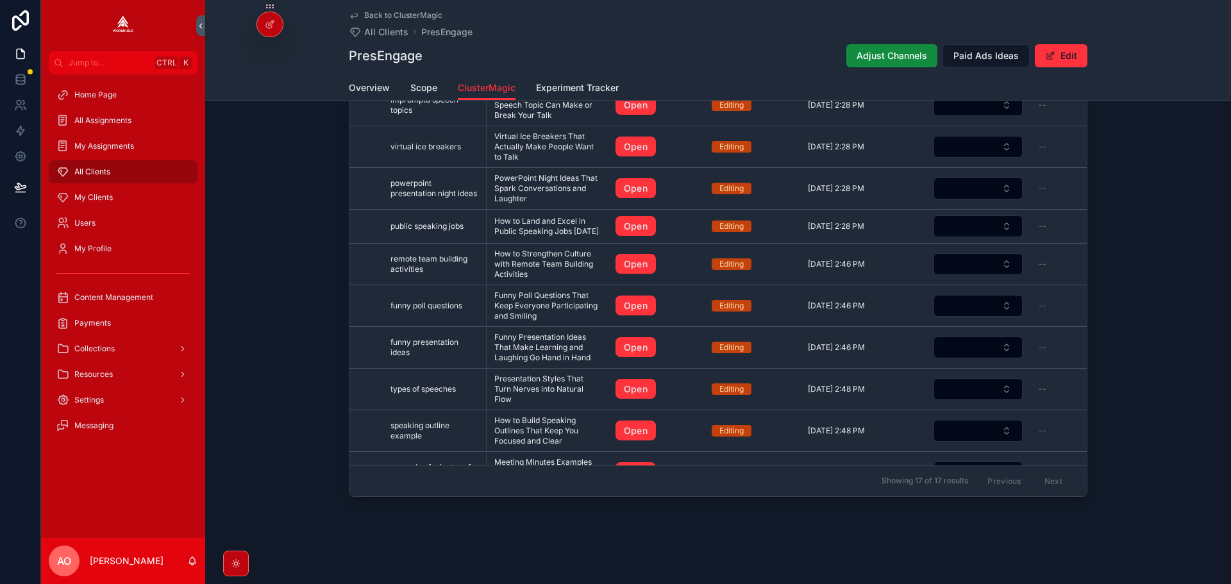
click at [1163, 322] on div "ClusterMagic Assignments Export Editing Filter Needs Review Filter Content Type…" at bounding box center [718, 242] width 1026 height 519
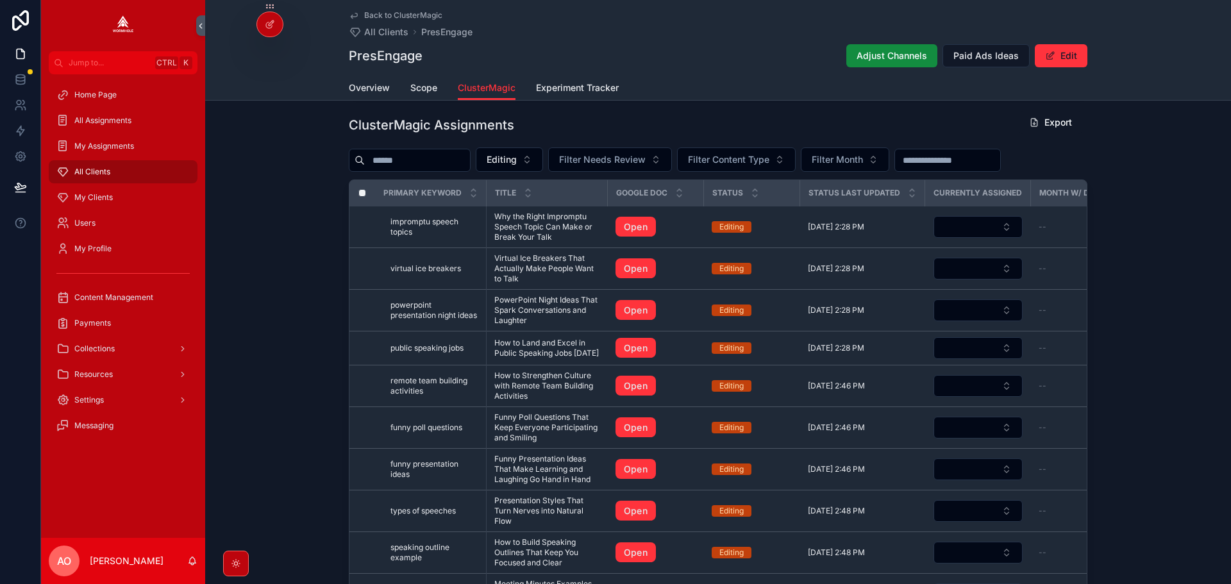
scroll to position [1260, 0]
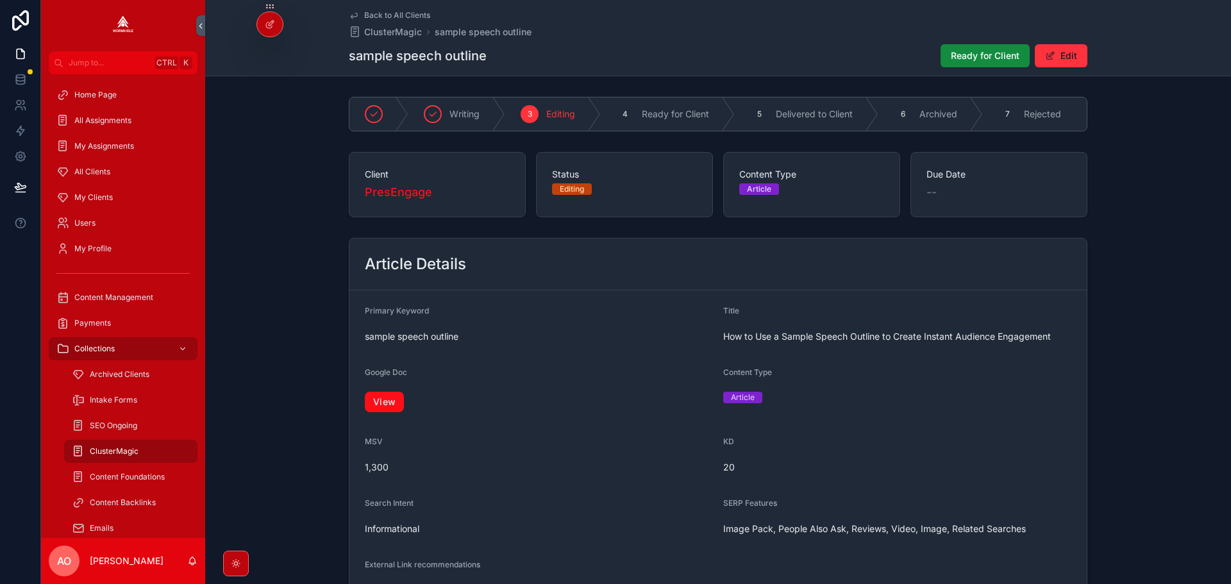
click at [378, 405] on link "View" at bounding box center [384, 402] width 39 height 21
click at [996, 51] on span "Ready for Client" at bounding box center [985, 55] width 69 height 13
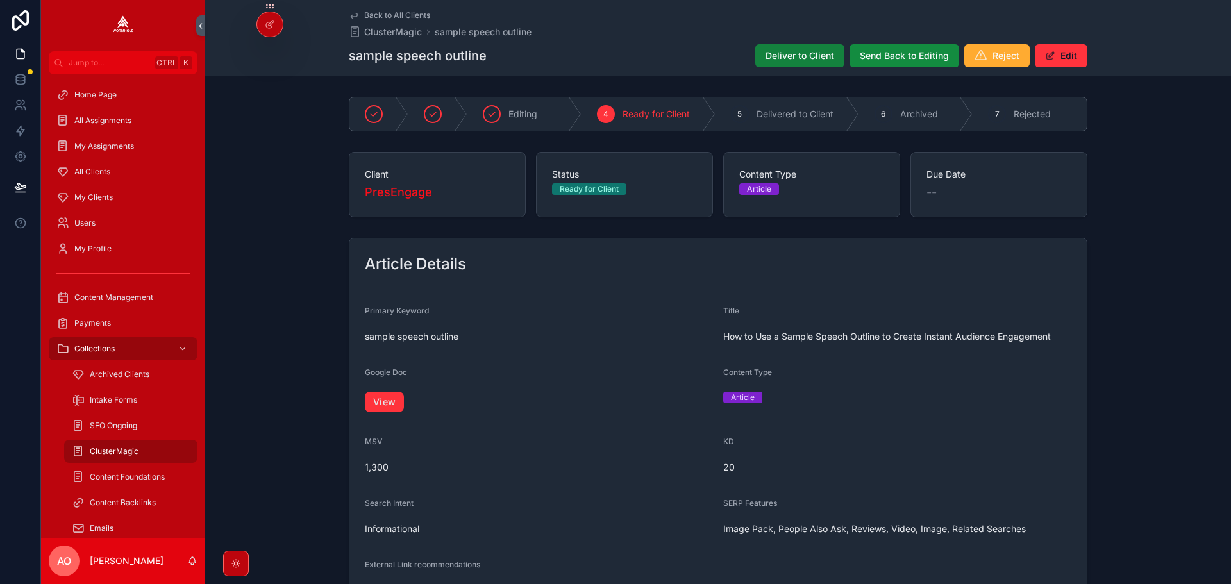
click at [798, 54] on span "Deliver to Client" at bounding box center [799, 55] width 69 height 13
